Goal: Find specific page/section: Find specific page/section

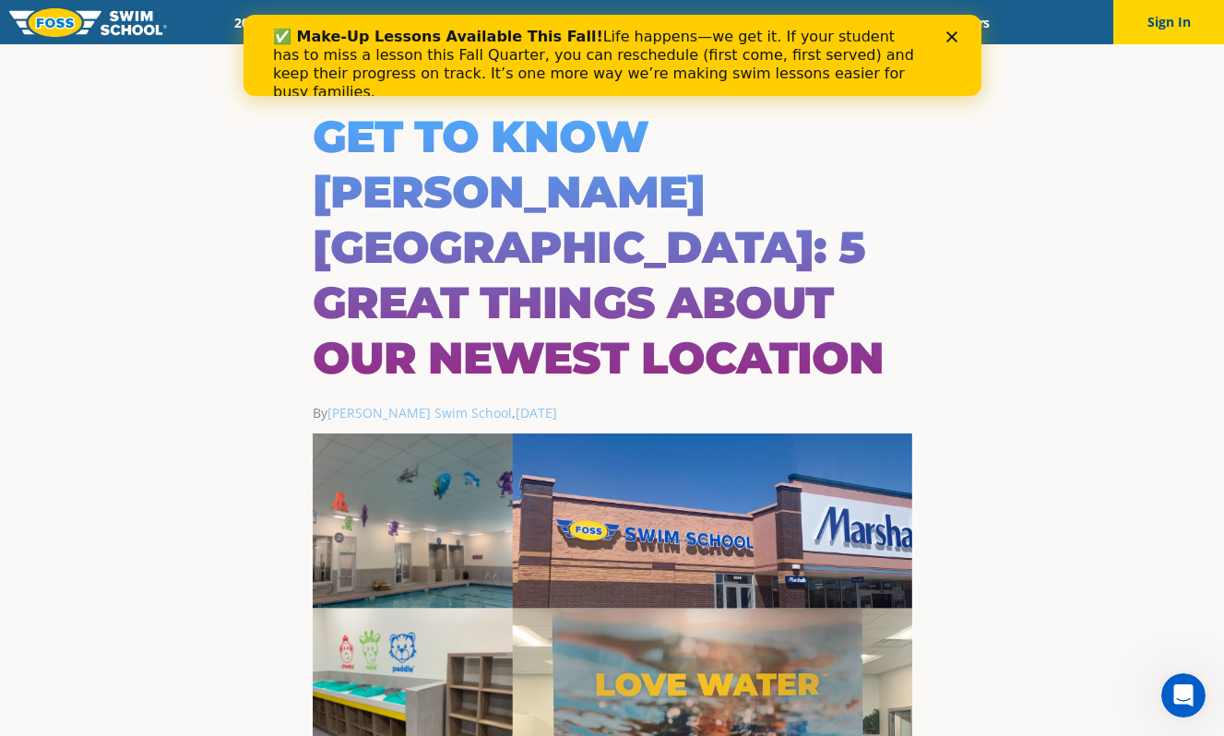
click at [954, 43] on div "✅ Make-Up Lessons Available This Fall! Life happens—we get it. If your student …" at bounding box center [612, 64] width 738 height 85
click at [953, 39] on polygon "Close" at bounding box center [950, 36] width 11 height 11
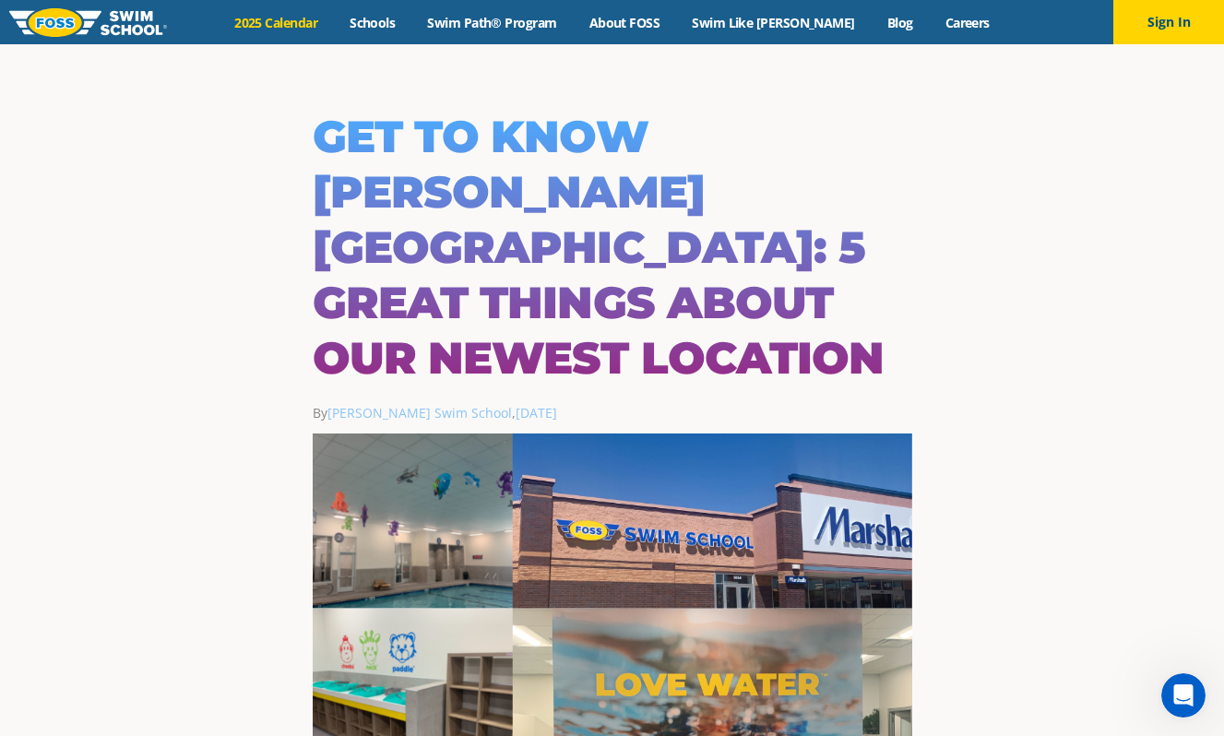
click at [334, 19] on link "2025 Calendar" at bounding box center [276, 23] width 115 height 18
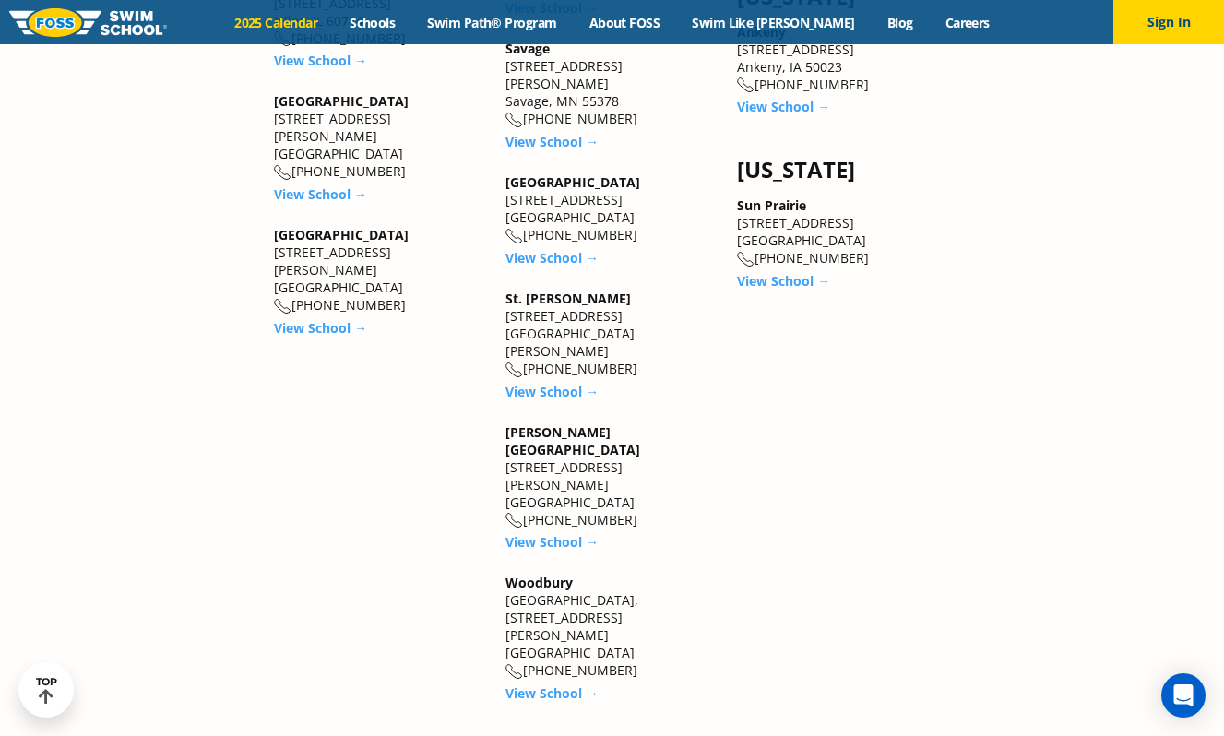
scroll to position [3217, 0]
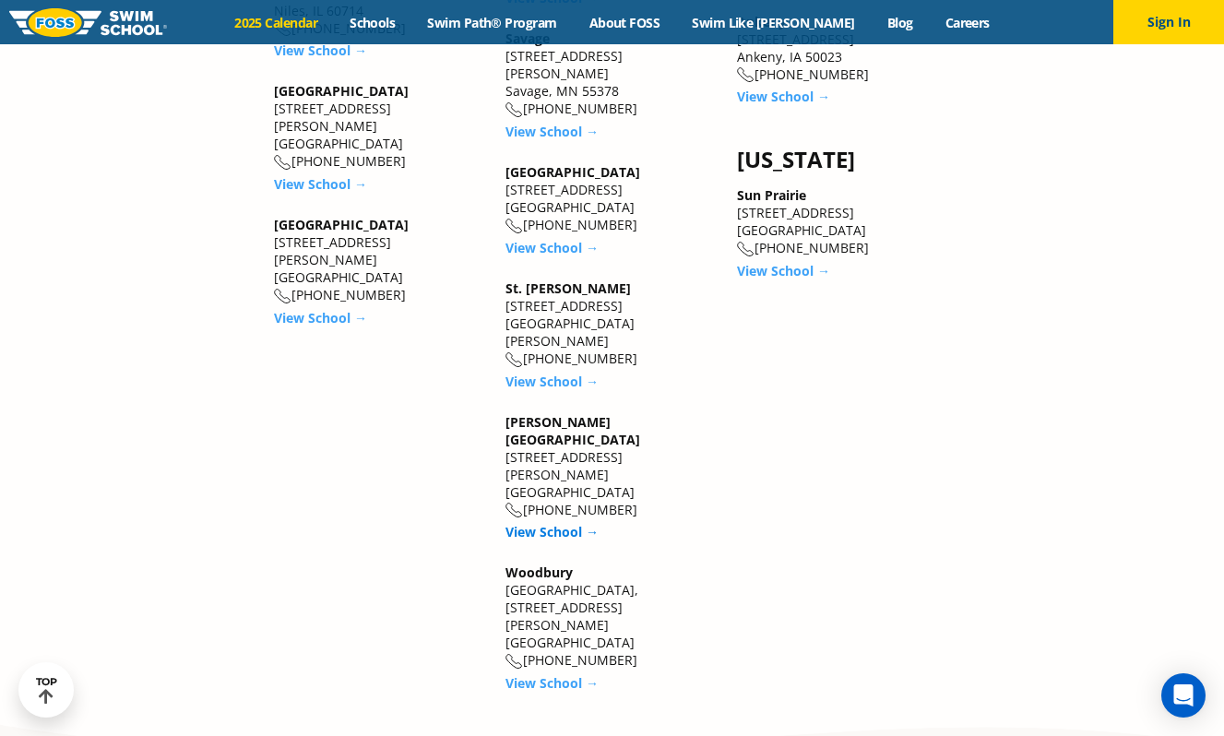
click at [564, 523] on link "View School →" at bounding box center [551, 532] width 93 height 18
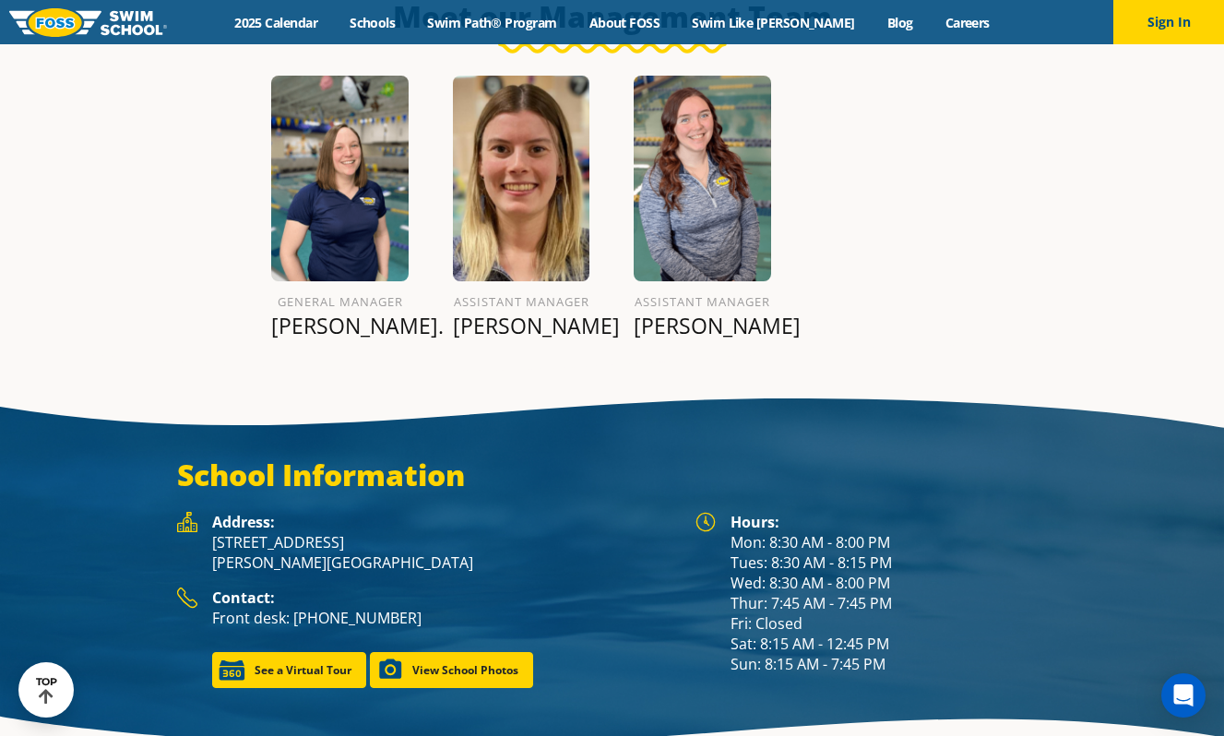
scroll to position [2222, 0]
